Goal: Information Seeking & Learning: Learn about a topic

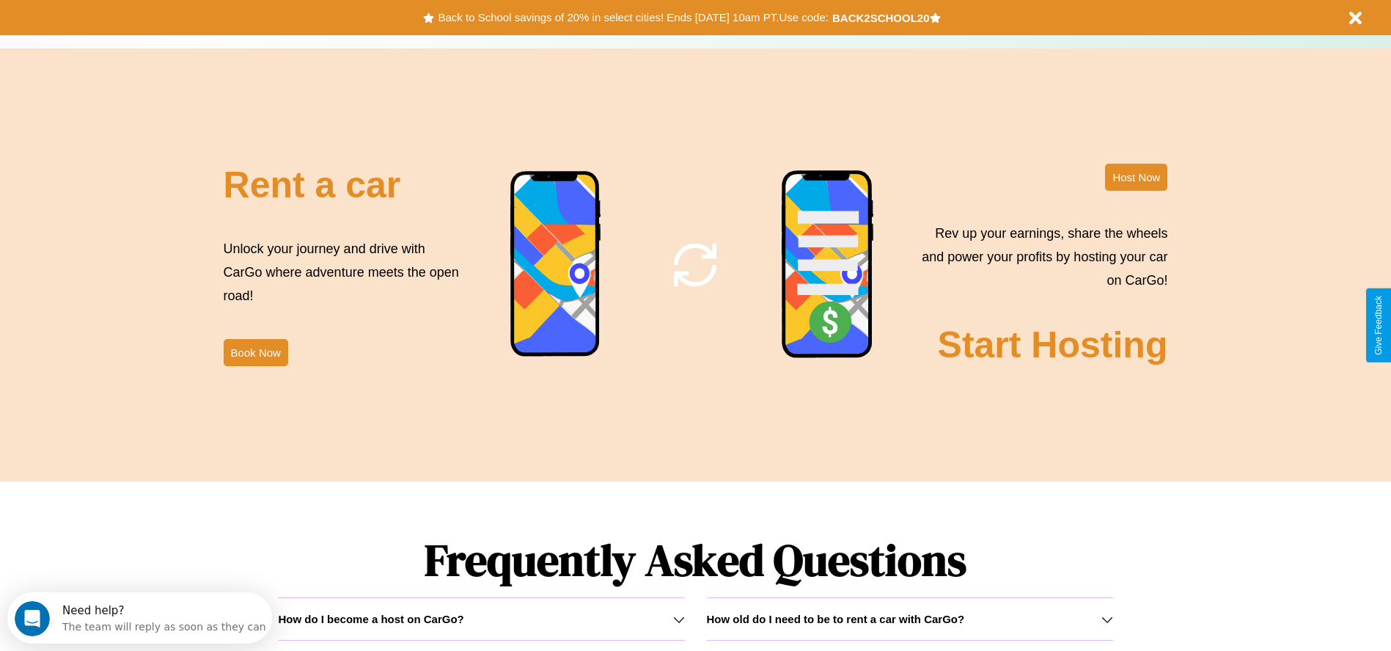
scroll to position [2104, 0]
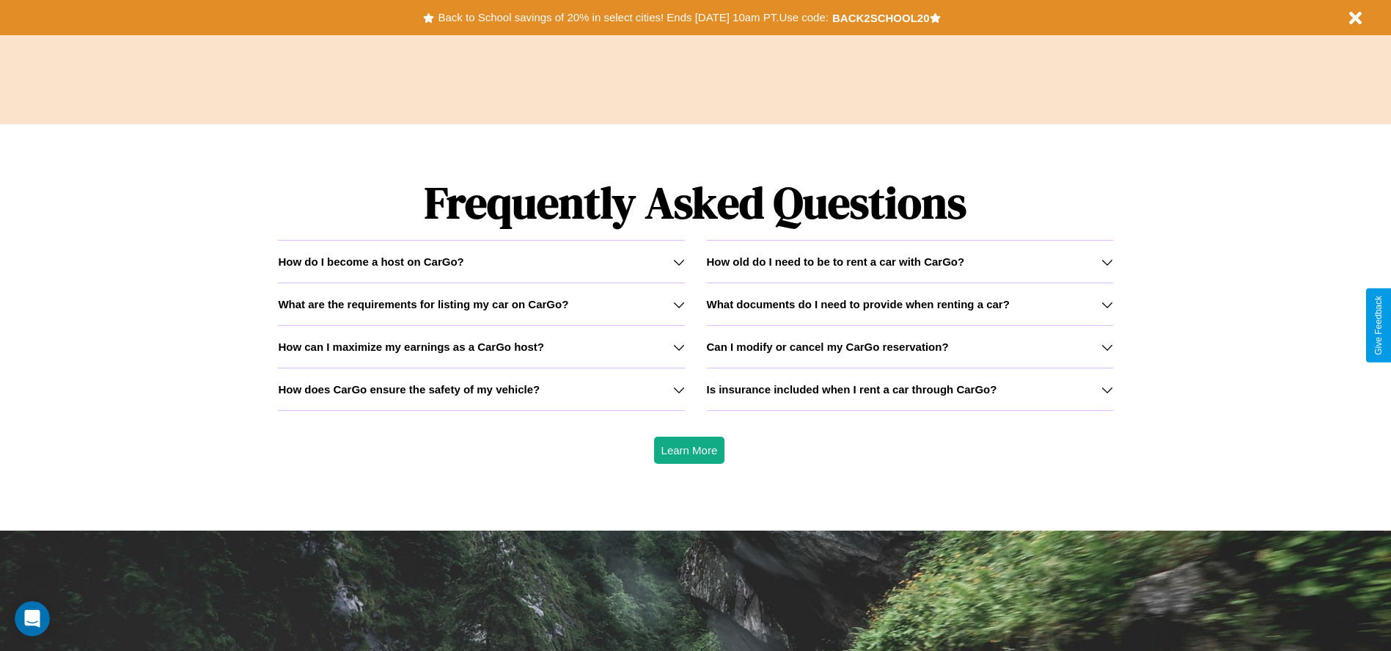
click at [910, 304] on h3 "What documents do I need to provide when renting a car?" at bounding box center [858, 304] width 303 height 12
click at [481, 261] on div "How do I become a host on CarGo?" at bounding box center [481, 261] width 406 height 12
click at [481, 389] on h3 "How does CarGo ensure the safety of my vehicle?" at bounding box center [409, 389] width 262 height 12
click at [910, 261] on h3 "How old do I need to be to rent a car with CarGo?" at bounding box center [836, 261] width 258 height 12
click at [910, 346] on h3 "Can I modify or cancel my CarGo reservation?" at bounding box center [828, 346] width 242 height 12
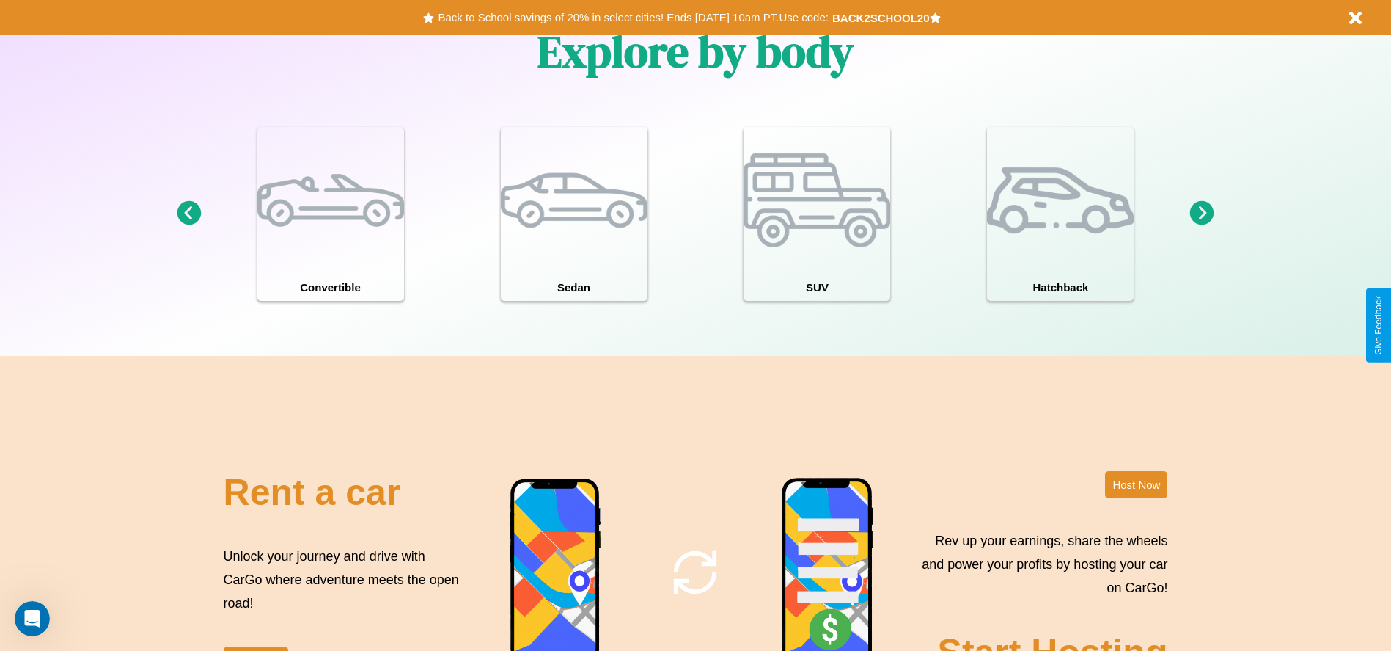
scroll to position [1280, 0]
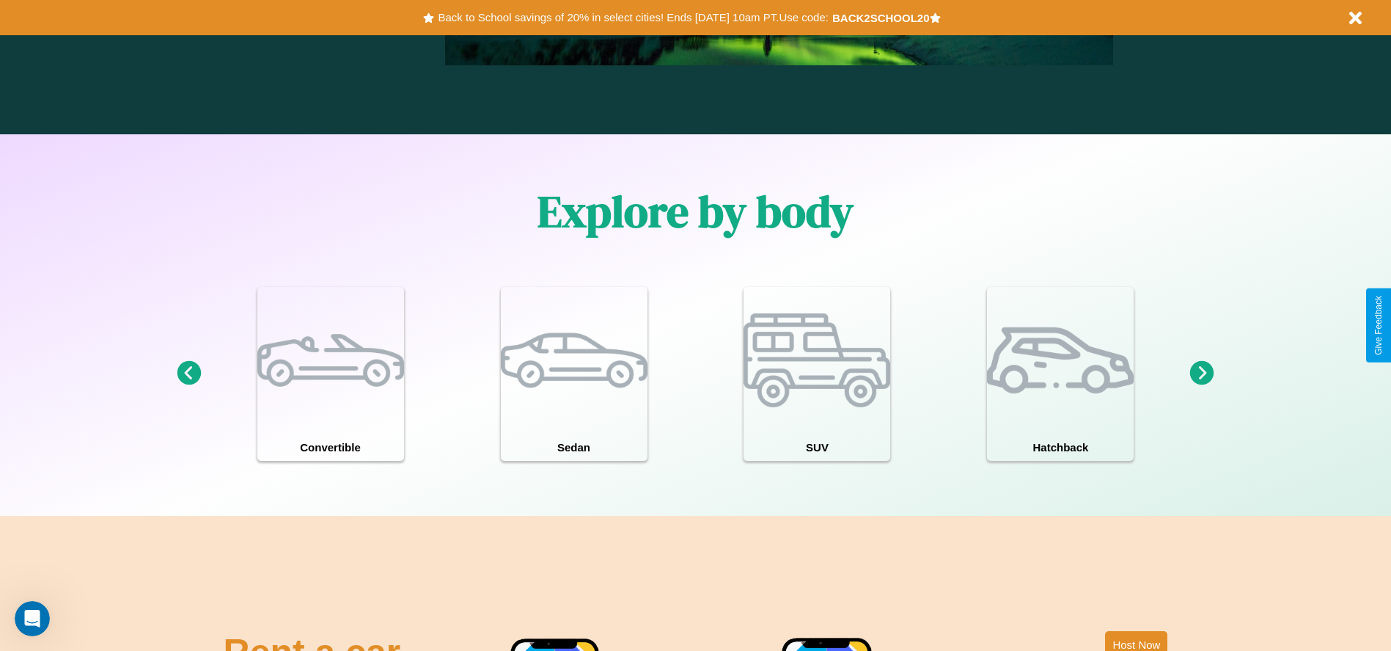
click at [1202, 373] on icon at bounding box center [1202, 373] width 24 height 24
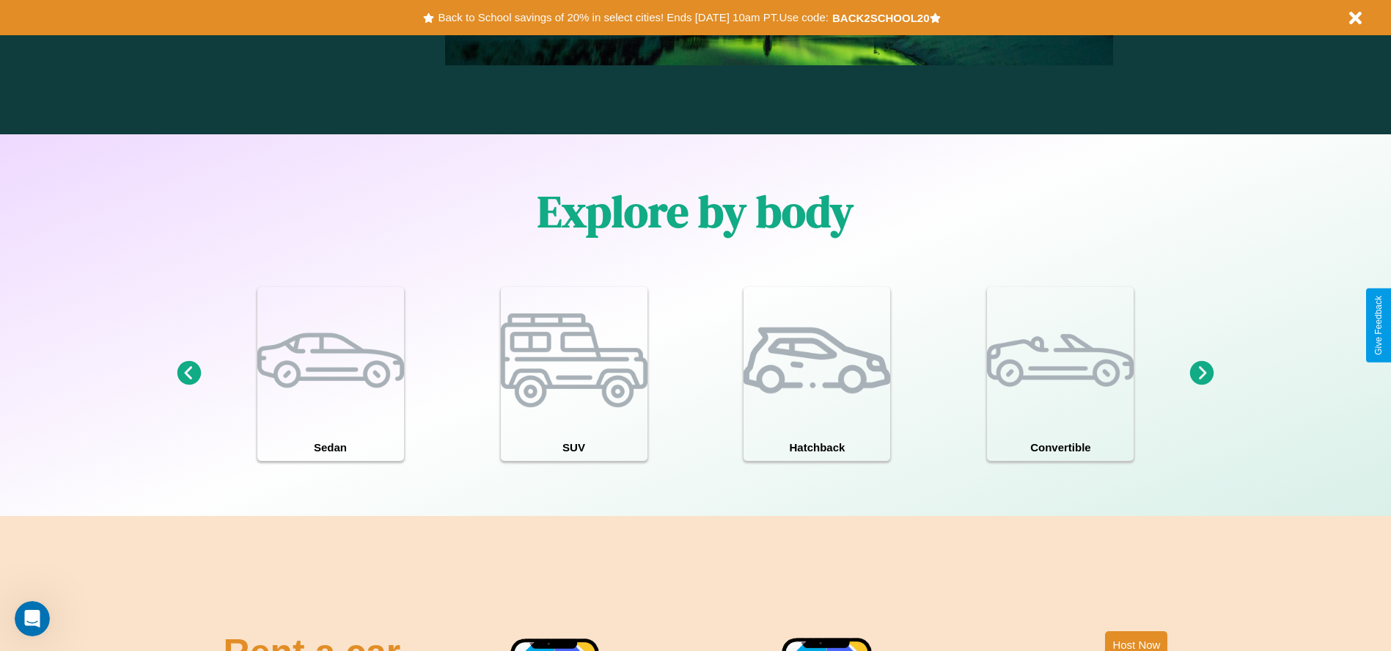
click at [1202, 373] on icon at bounding box center [1202, 373] width 24 height 24
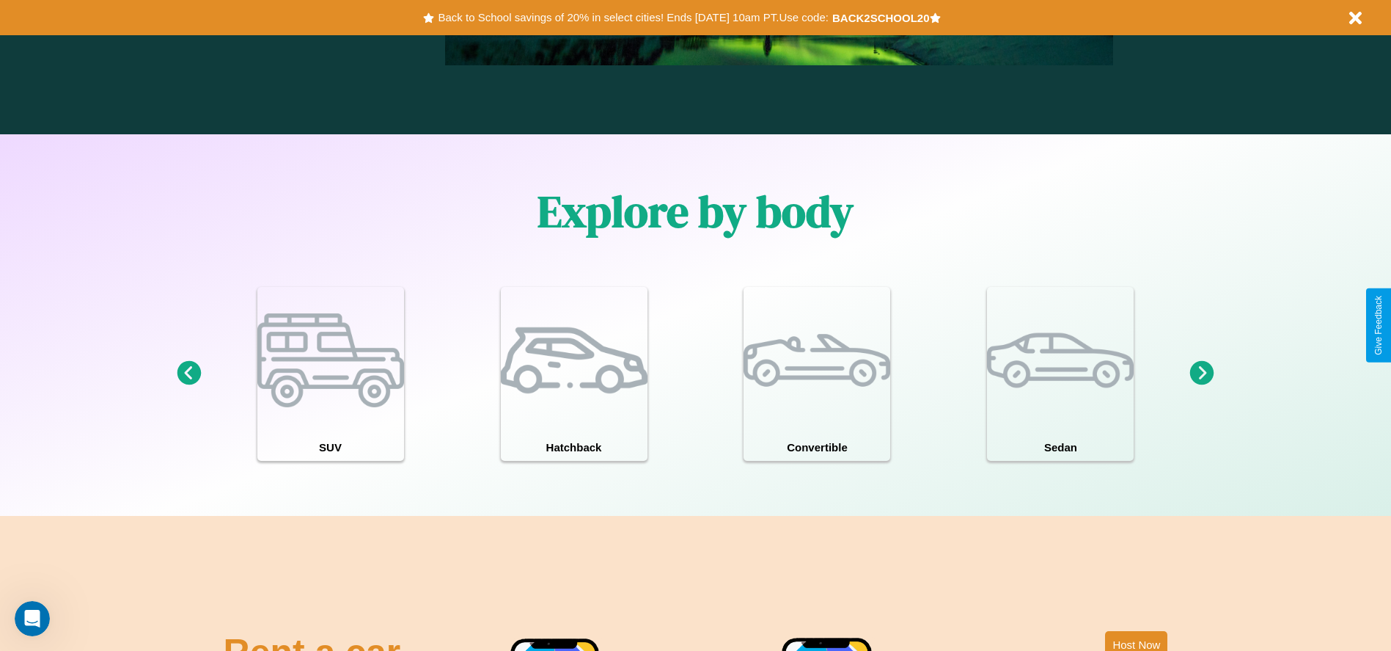
click at [1202, 373] on icon at bounding box center [1202, 373] width 24 height 24
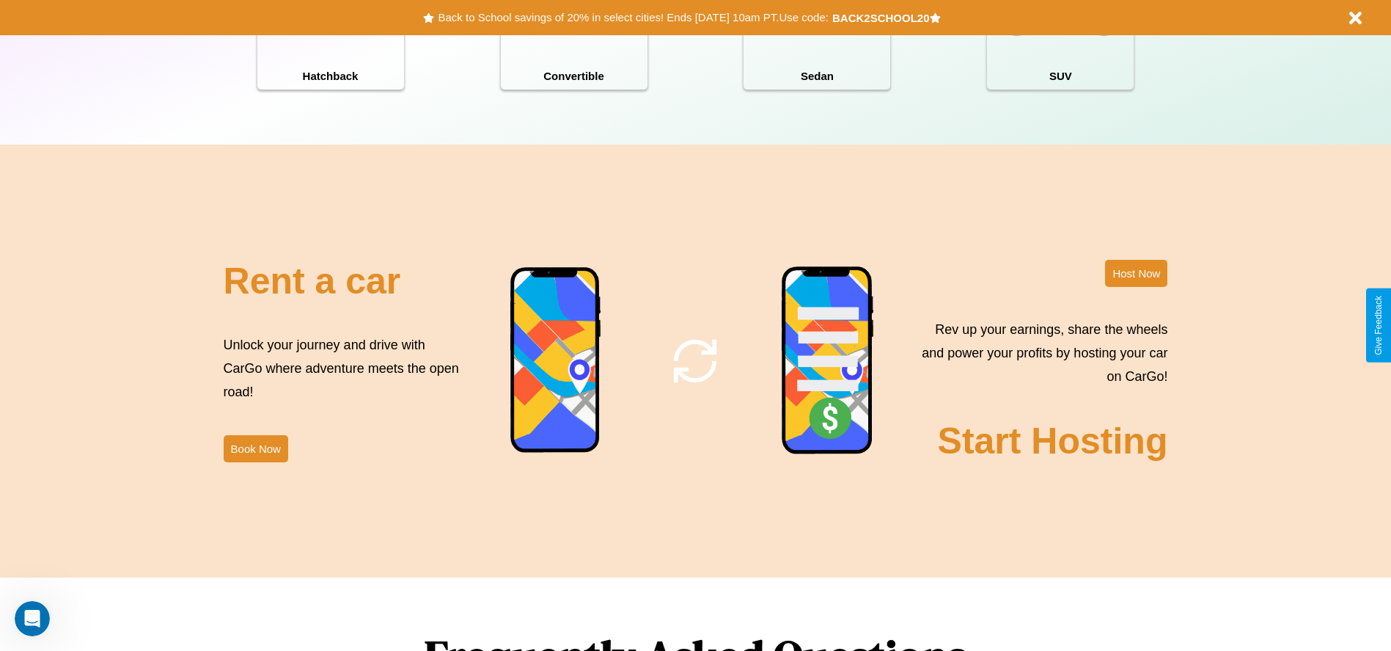
scroll to position [1774, 0]
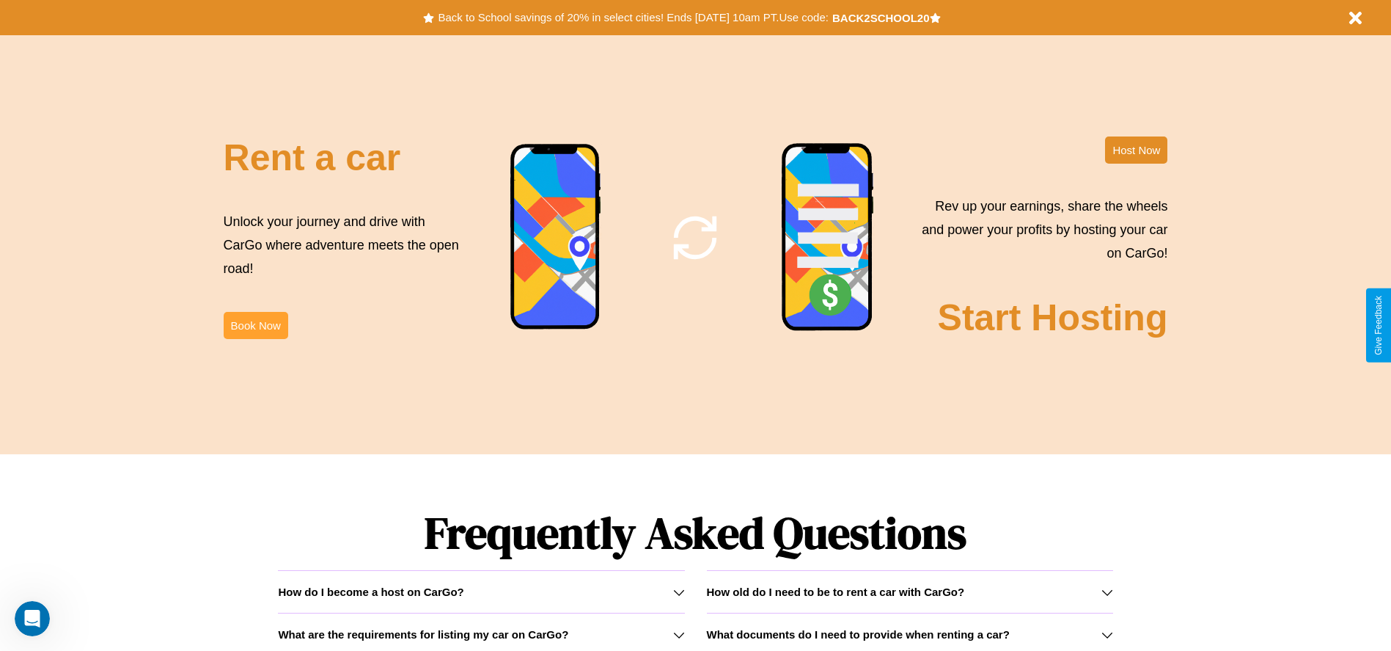
click at [255, 325] on button "Book Now" at bounding box center [256, 325] width 65 height 27
